Goal: Register for event/course

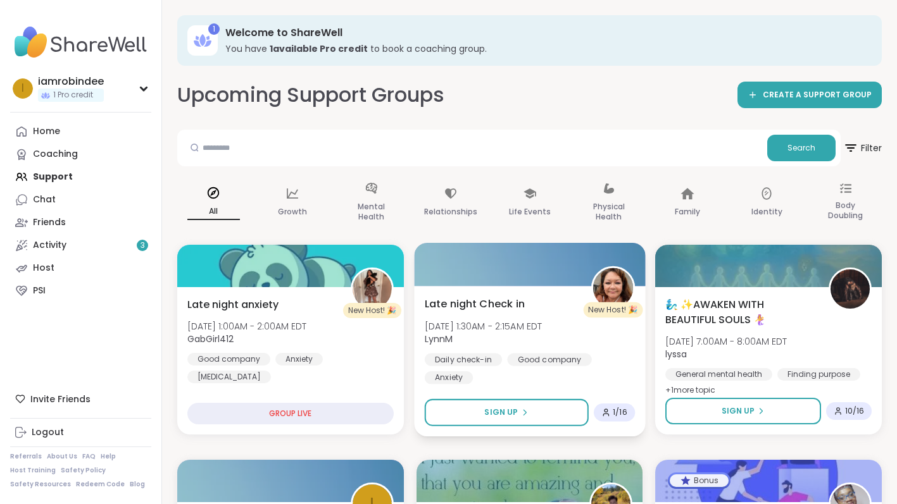
click at [518, 302] on span "Late night Check in" at bounding box center [474, 303] width 100 height 15
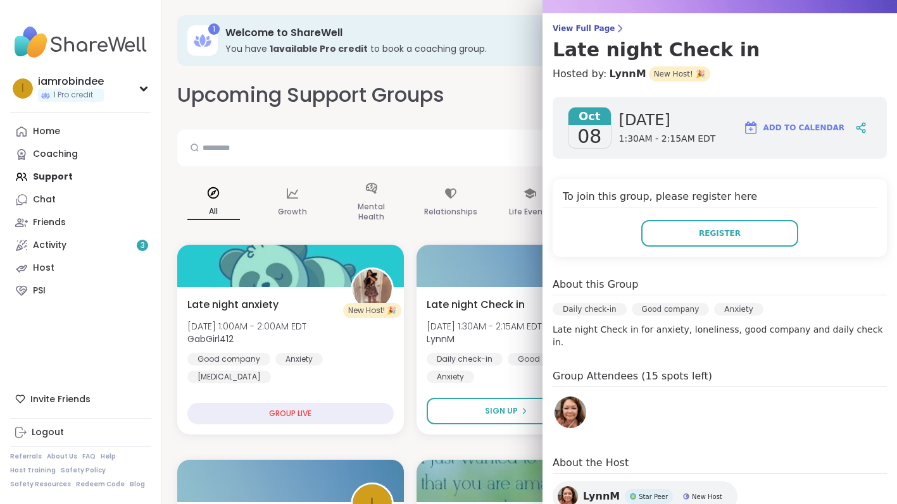
scroll to position [169, 0]
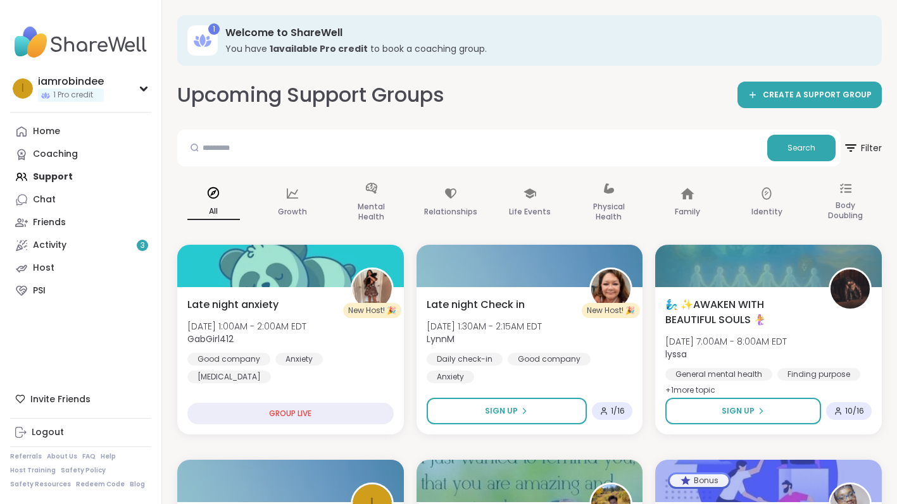
click at [511, 84] on div "Upcoming Support Groups CREATE A SUPPORT GROUP" at bounding box center [529, 95] width 704 height 28
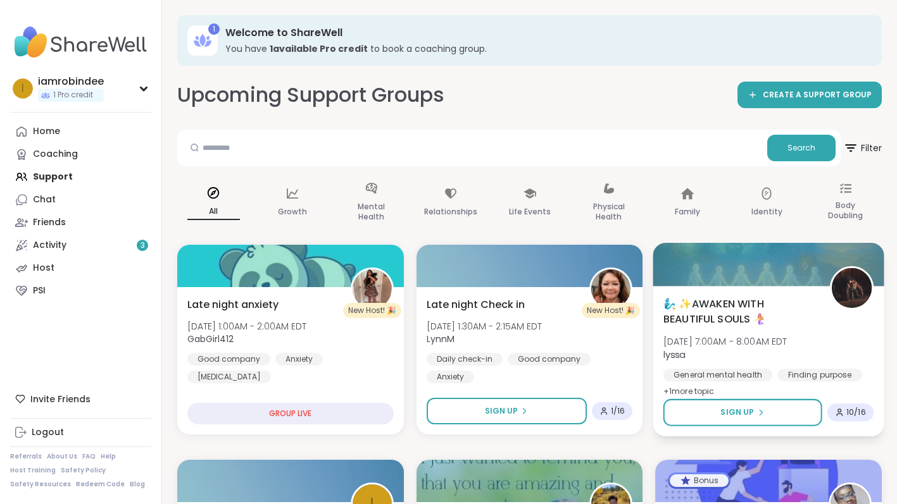
click at [850, 347] on div "🧞‍♂️ ✨AWAKEN WITH BEAUTIFUL SOULS 🧜‍♀️ Wed, Oct 08 | 7:00AM - 8:00AM EDT lyssa …" at bounding box center [768, 347] width 210 height 103
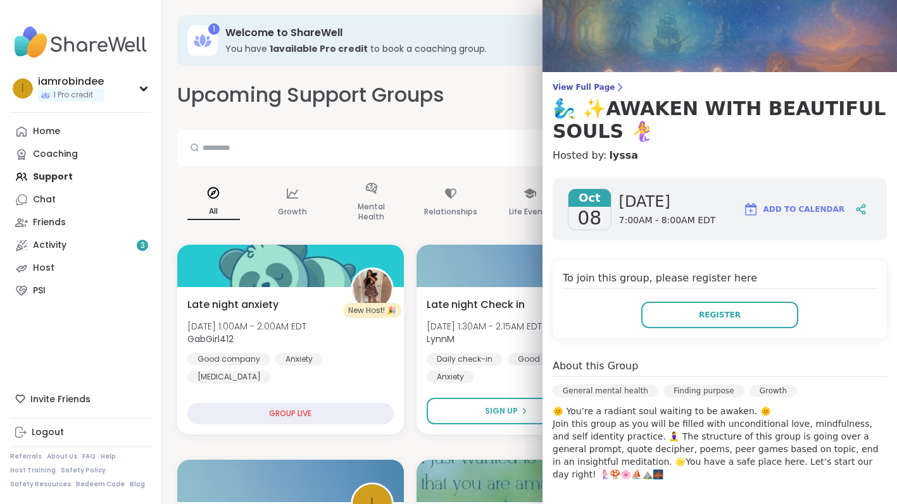
scroll to position [26, 0]
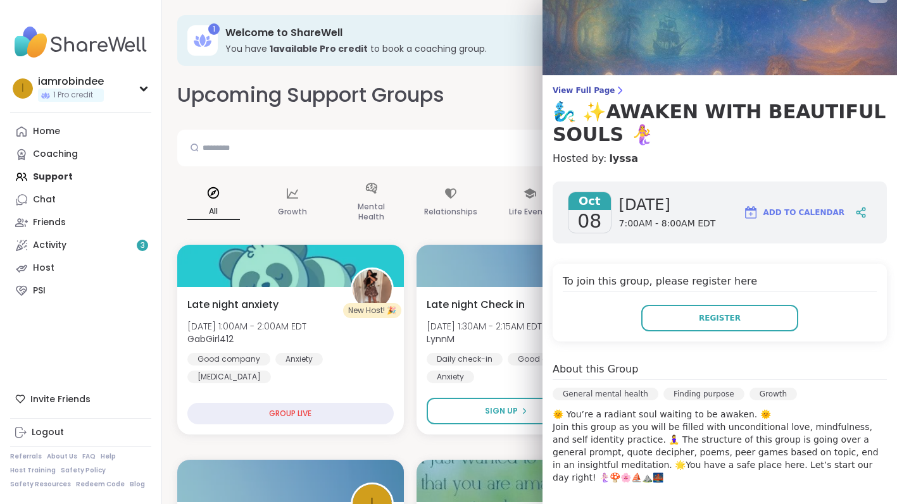
click at [502, 101] on div "Upcoming Support Groups CREATE A SUPPORT GROUP" at bounding box center [529, 95] width 704 height 28
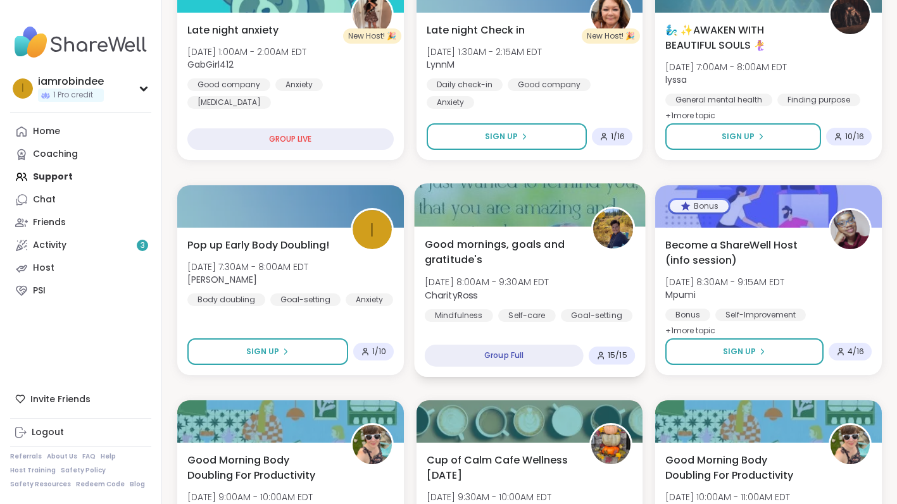
scroll to position [286, 0]
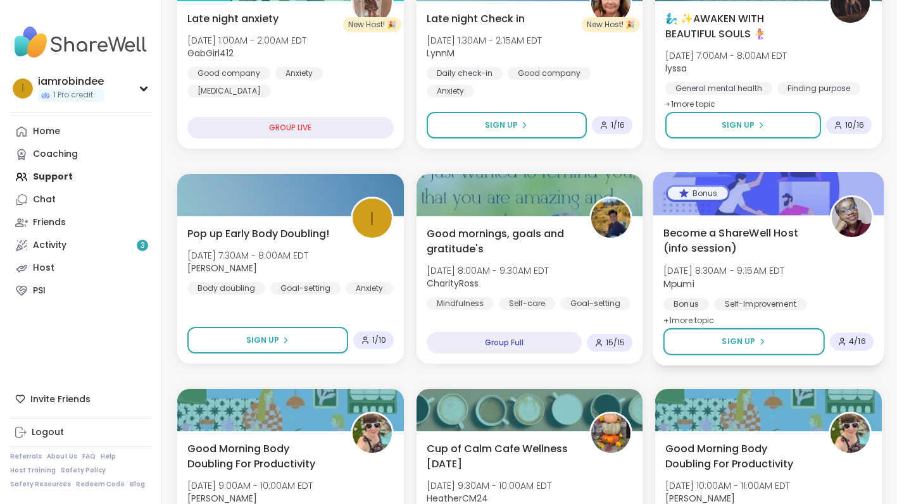
click at [841, 280] on div "Become a ShareWell Host (info session) Wed, Oct 08 | 8:30AM - 9:15AM EDT Mpumi …" at bounding box center [768, 276] width 210 height 103
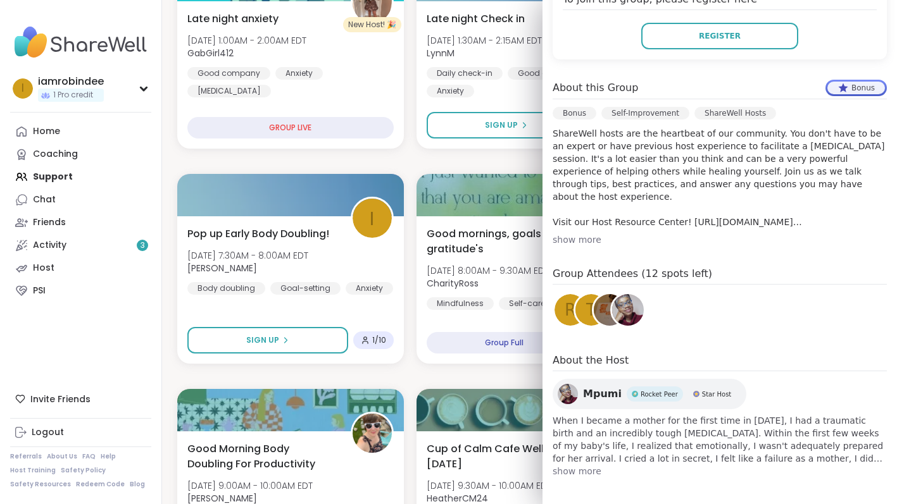
scroll to position [312, 0]
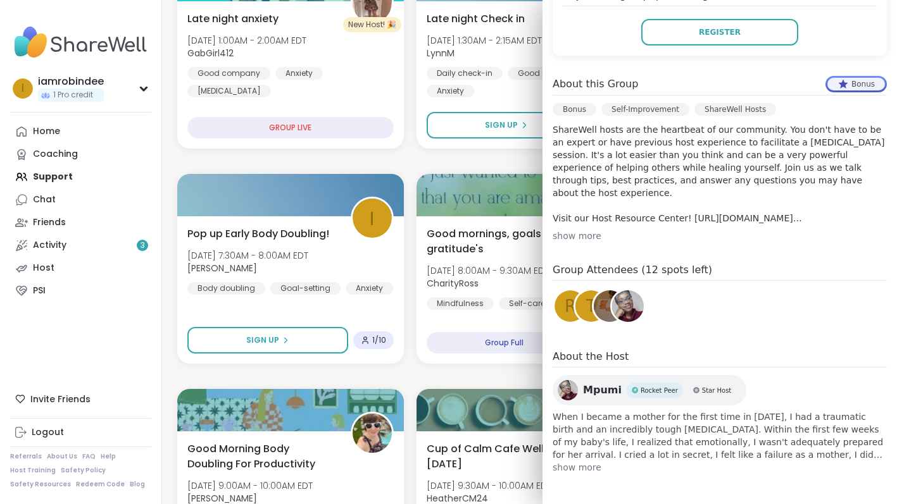
click at [575, 468] on span "show more" at bounding box center [719, 467] width 334 height 13
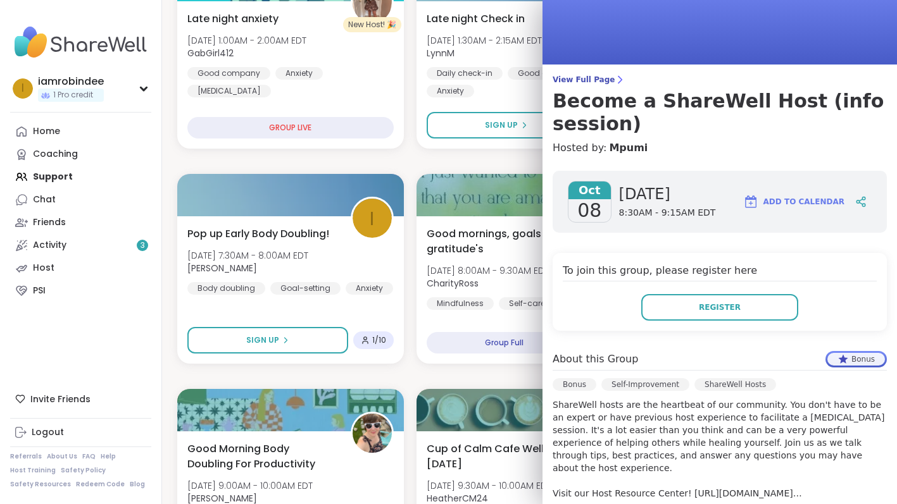
scroll to position [0, 0]
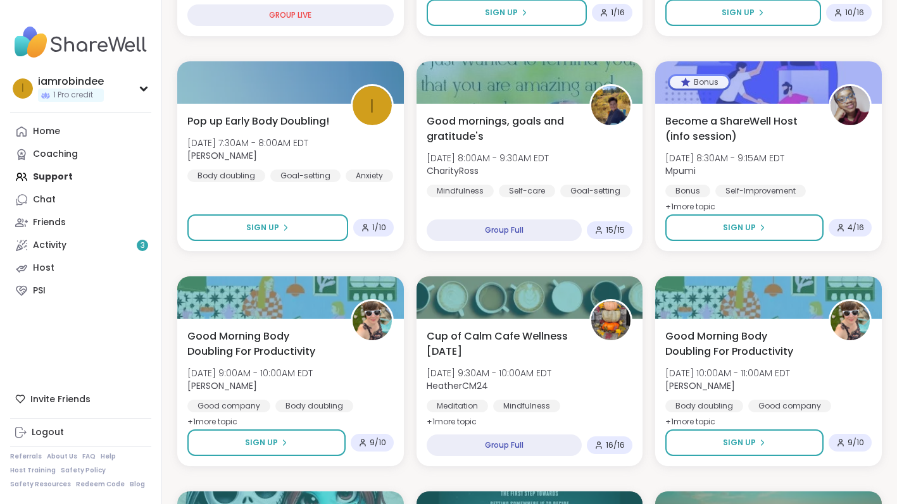
scroll to position [406, 0]
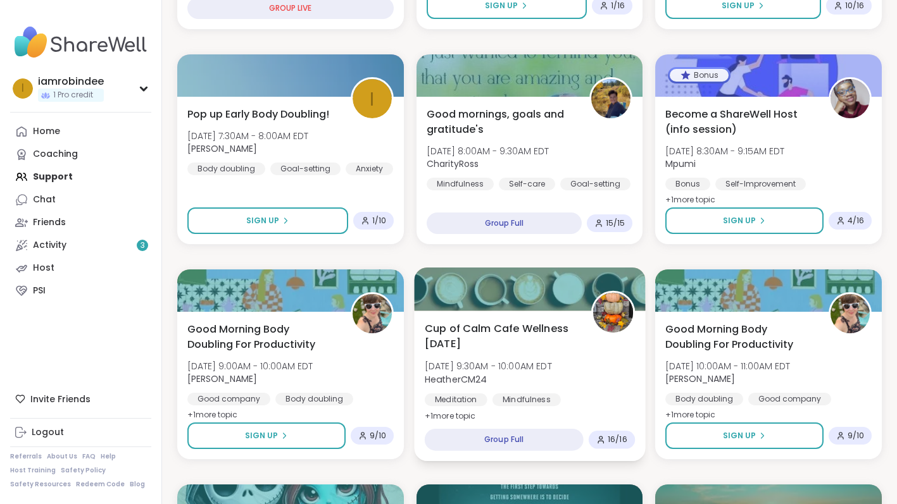
click at [554, 340] on span "Cup of Calm Cafe Wellness Wednesday" at bounding box center [500, 336] width 152 height 31
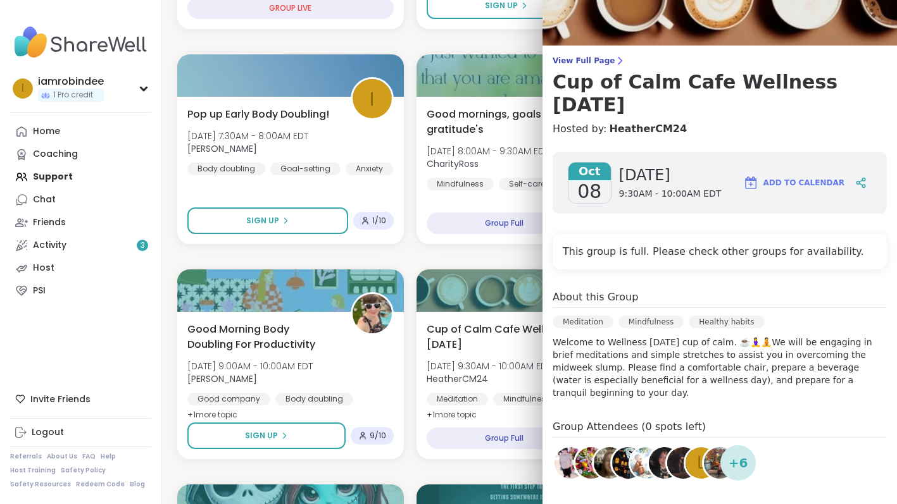
scroll to position [83, 0]
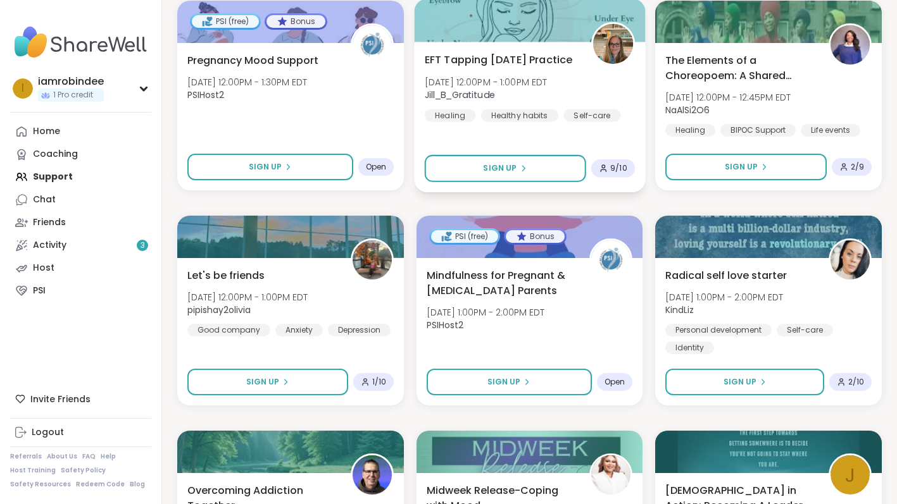
scroll to position [1180, 0]
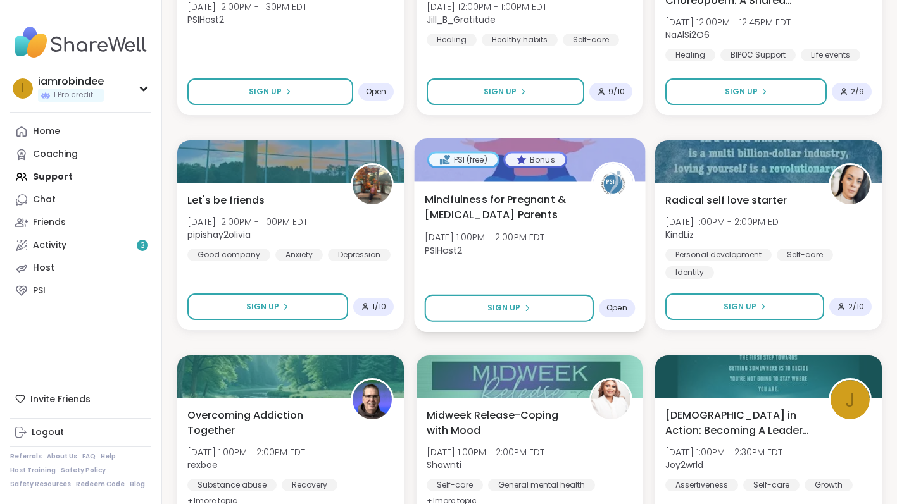
click at [541, 263] on div "Mindfulness for Pregnant & Postpartum Parents Wed, Oct 08 | 1:00PM - 2:00PM EDT…" at bounding box center [529, 228] width 210 height 72
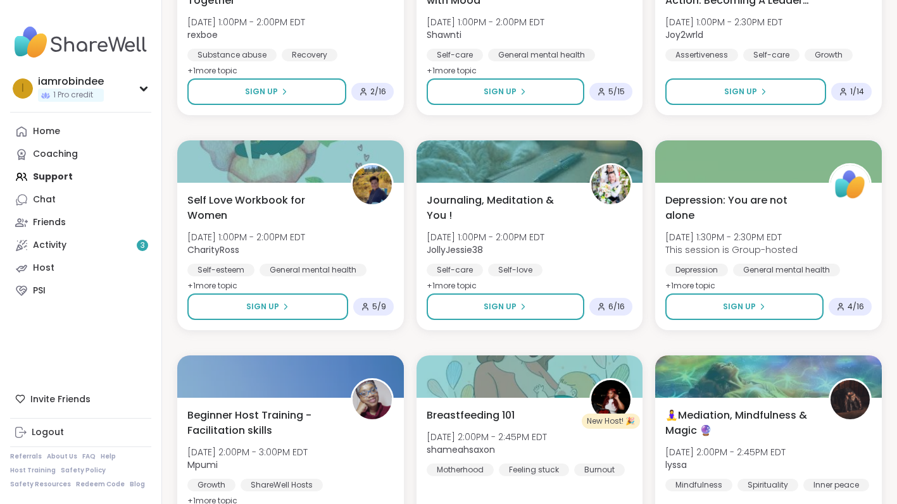
scroll to position [1656, 0]
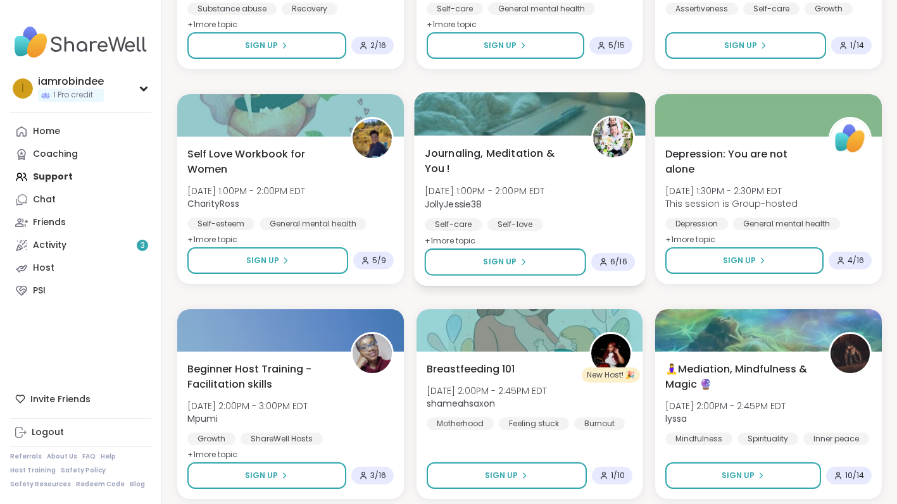
click at [606, 225] on div "Self-care Self-love Self-Improvement" at bounding box center [529, 233] width 210 height 31
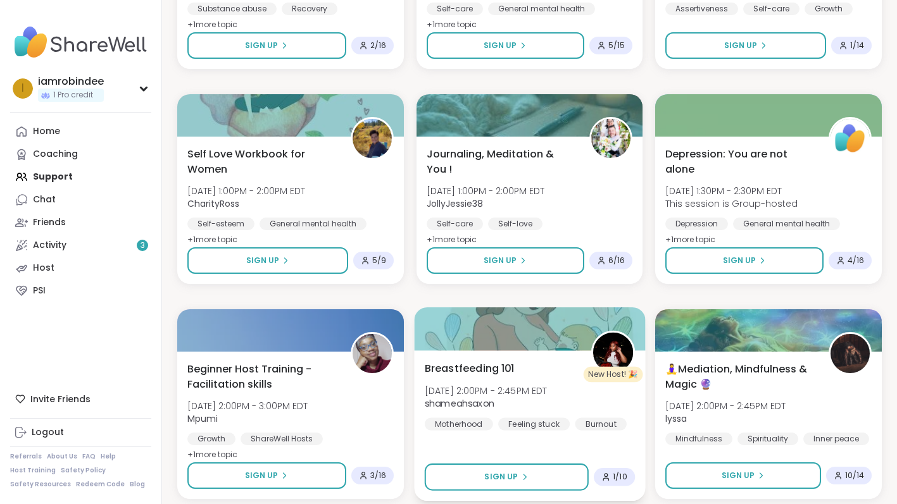
click at [550, 371] on div "Breastfeeding 101 Wed, Oct 08 | 2:00PM - 2:45PM EDT shameahsaxon Motherhood Fee…" at bounding box center [529, 396] width 210 height 70
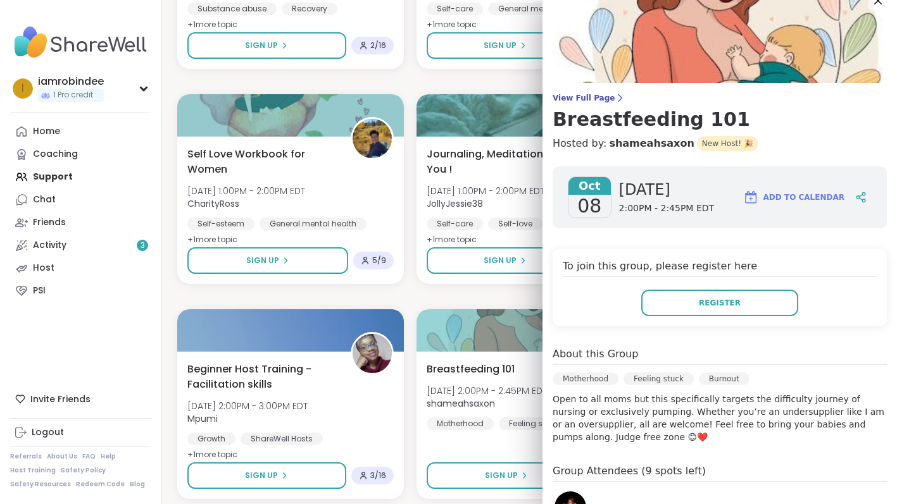
scroll to position [0, 0]
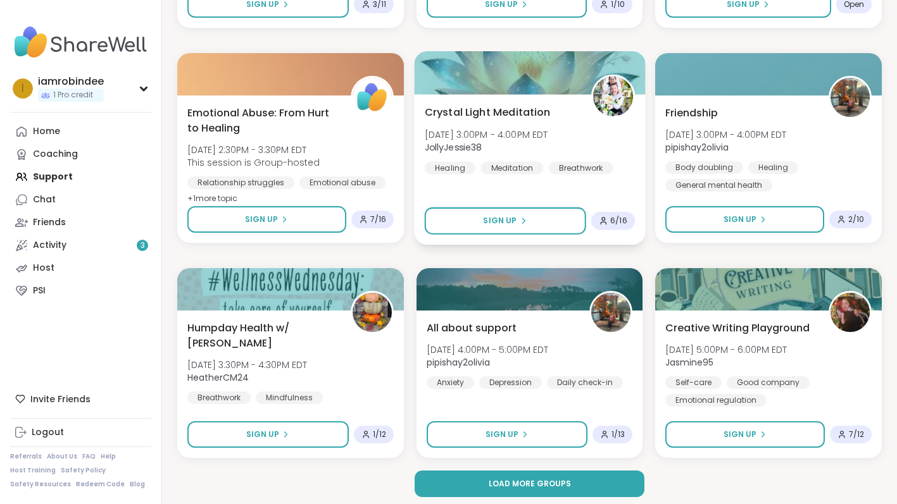
scroll to position [2349, 0]
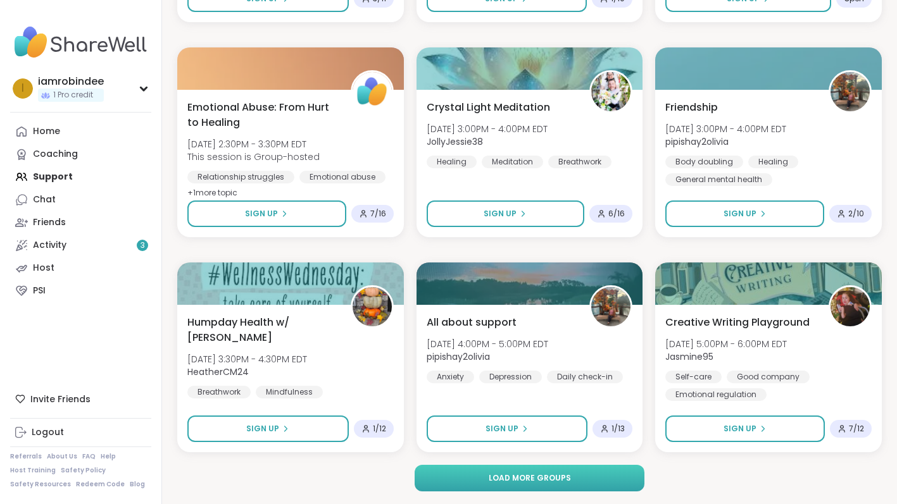
click at [517, 478] on span "Load more groups" at bounding box center [529, 478] width 82 height 11
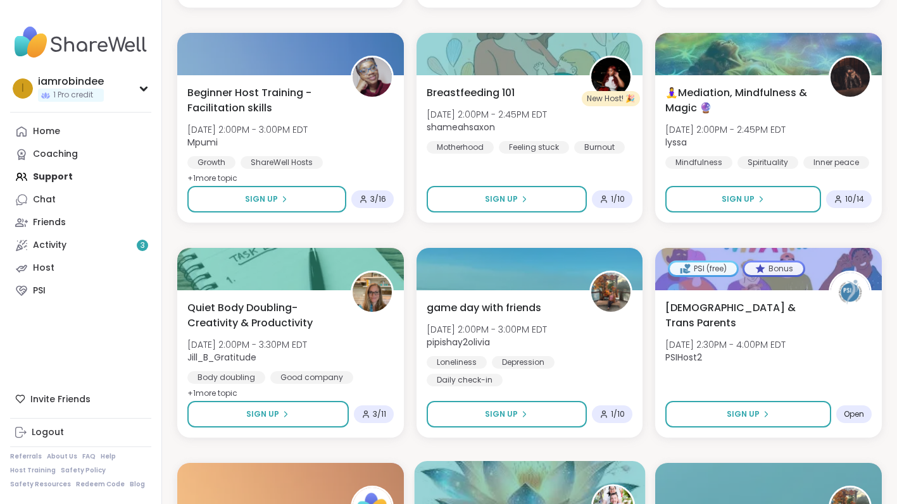
scroll to position [1801, 0]
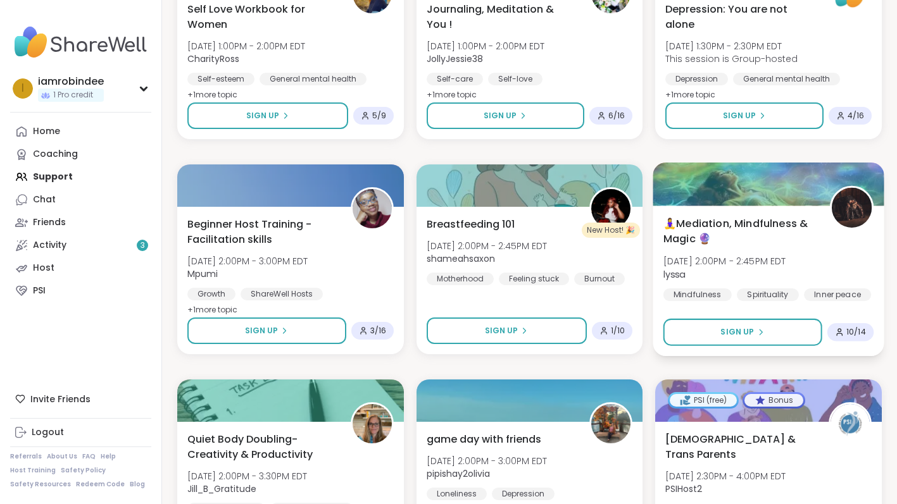
click at [857, 256] on div "🧘‍♀️Mediation, Mindfulness & Magic 🔮 Wed, Oct 08 | 2:00PM - 2:45PM EDT lyssa Mi…" at bounding box center [768, 258] width 210 height 85
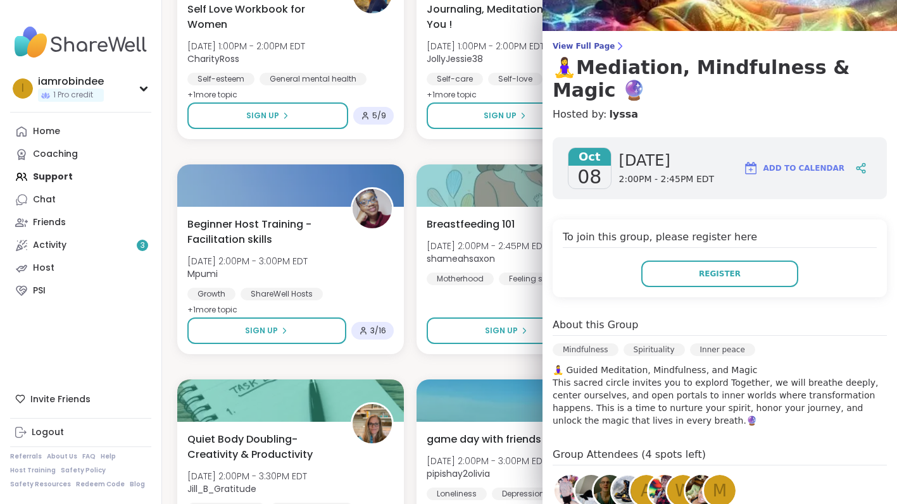
scroll to position [73, 0]
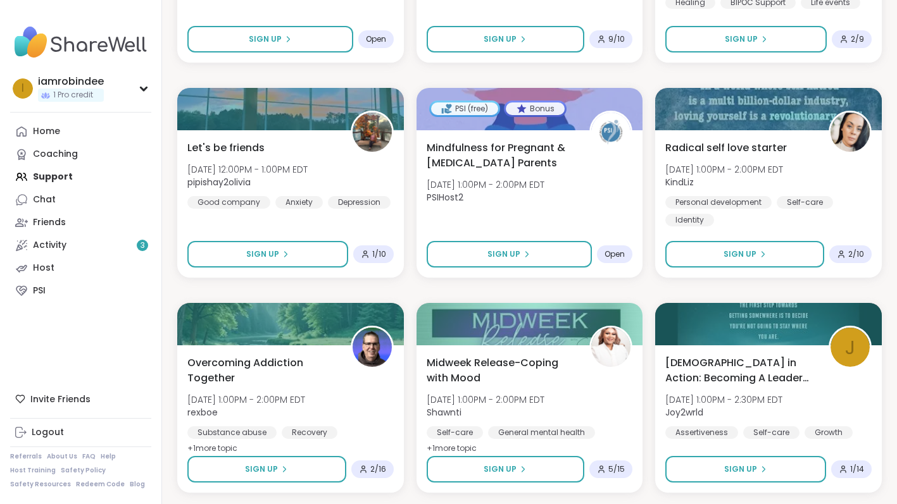
scroll to position [1206, 0]
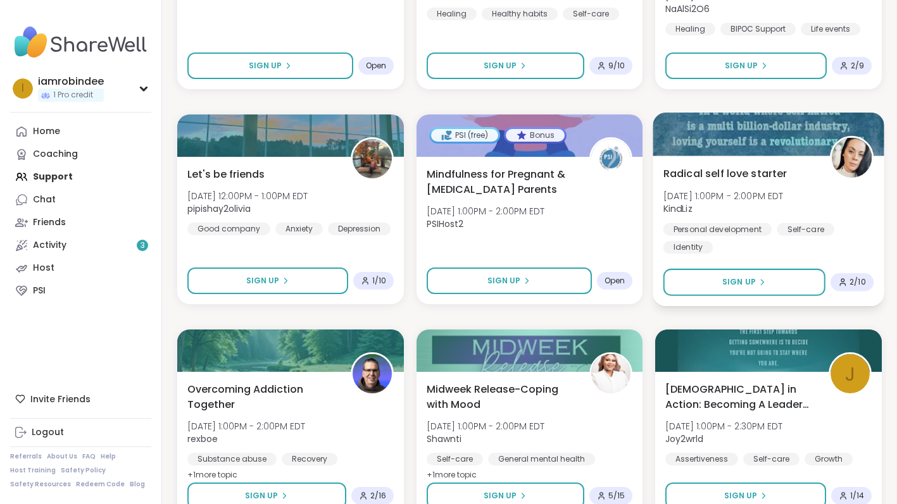
click at [864, 204] on div "Radical self love starter Wed, Oct 08 | 1:00PM - 2:00PM EDT KindLiz Personal de…" at bounding box center [768, 210] width 210 height 88
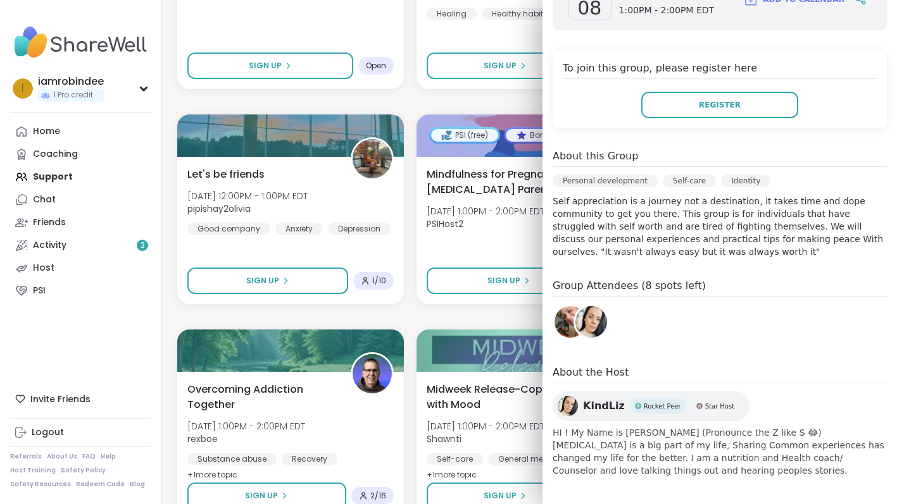
scroll to position [220, 0]
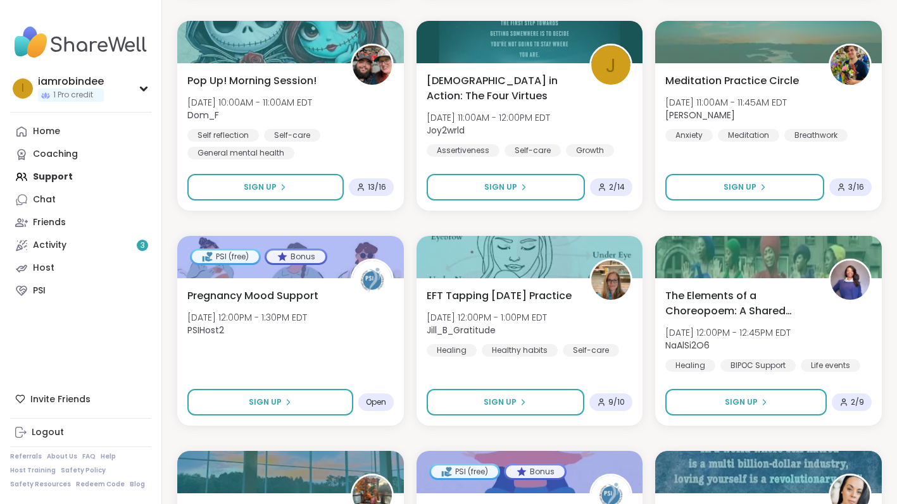
scroll to position [721, 0]
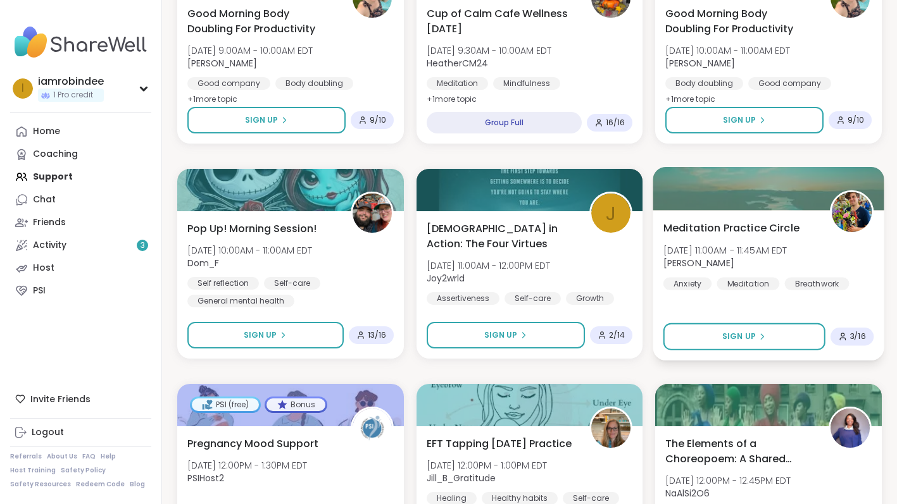
click at [854, 300] on div "Meditation Practice Circle Wed, Oct 08 | 11:00AM - 11:45AM EDT Nicholas Anxiety…" at bounding box center [768, 285] width 231 height 151
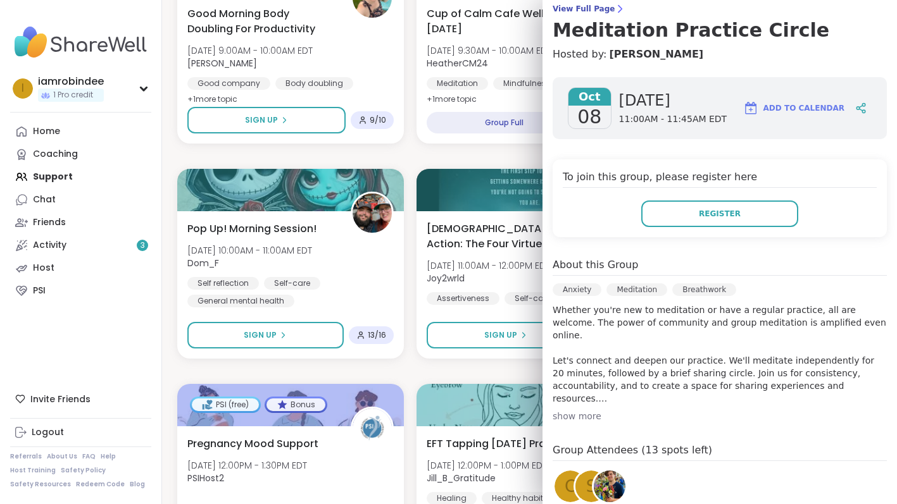
scroll to position [112, 0]
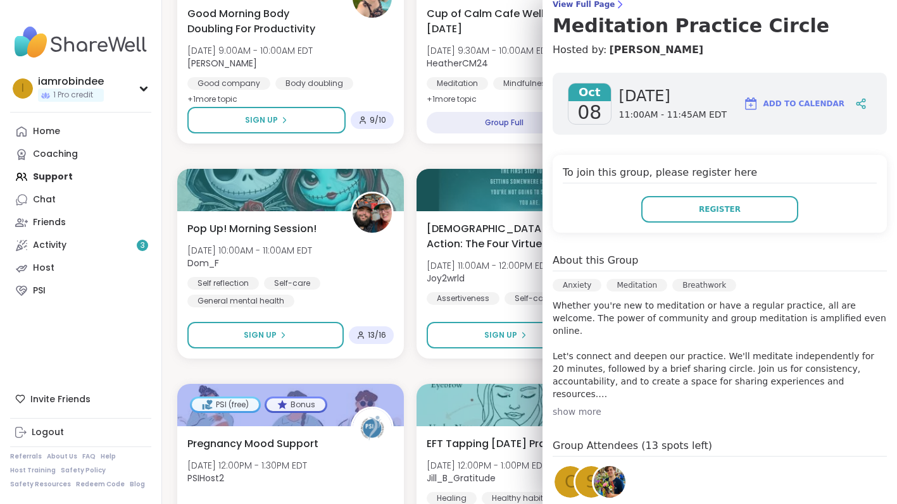
click at [583, 414] on div "show more" at bounding box center [719, 412] width 334 height 13
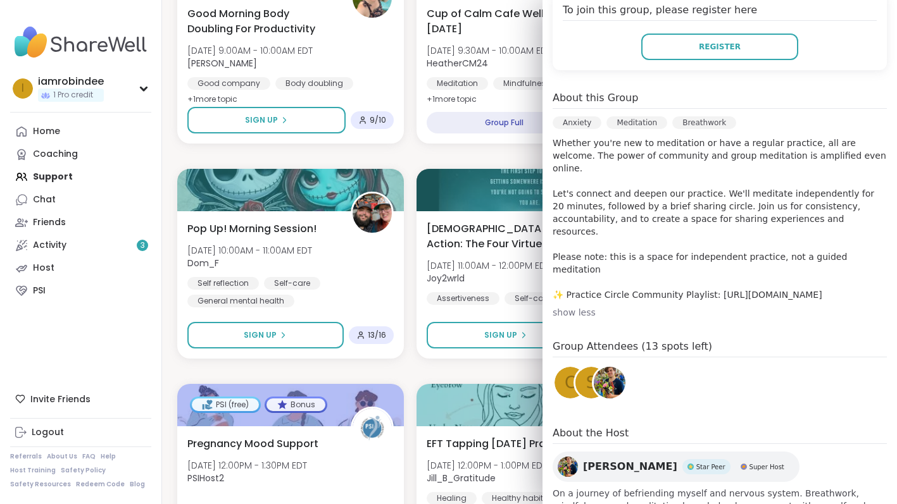
scroll to position [313, 0]
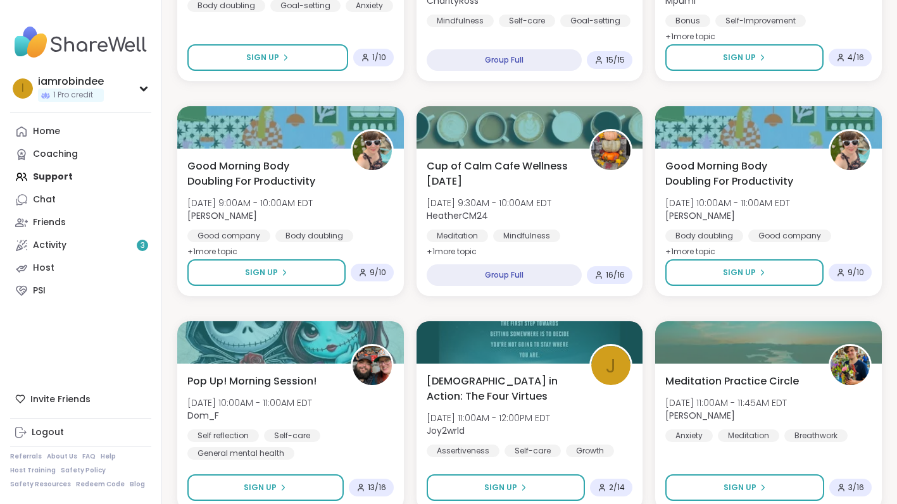
scroll to position [567, 0]
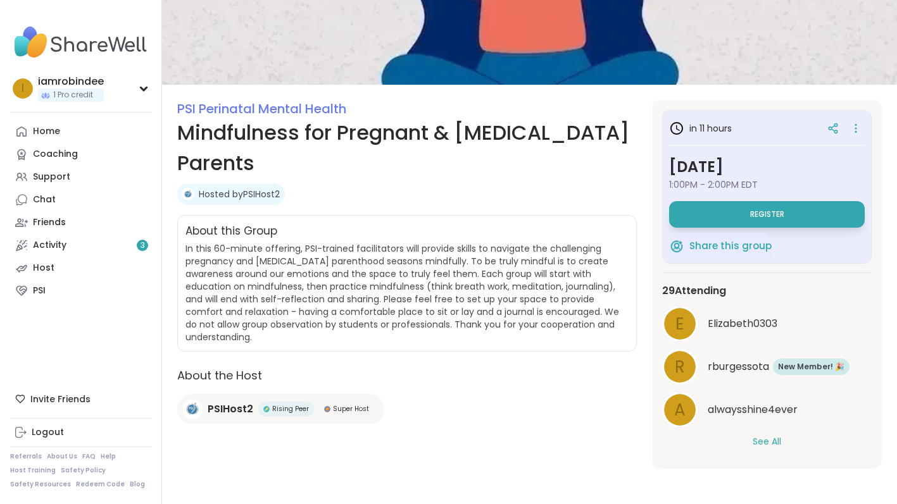
click at [414, 205] on div "PSI Perinatal Mental Health Mindfulness for Pregnant & [MEDICAL_DATA] Parents H…" at bounding box center [406, 284] width 459 height 369
